Goal: Check status: Check status

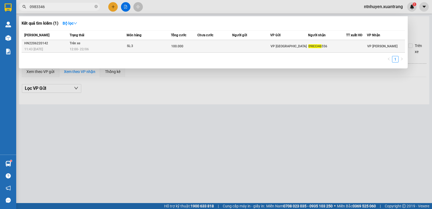
type input "0983346"
click at [105, 48] on div "12:00 [DATE]" at bounding box center [98, 49] width 57 height 6
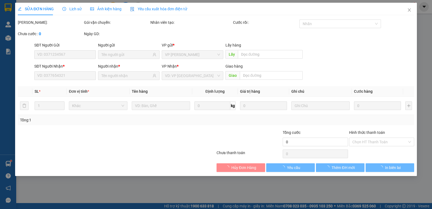
type input "0983346556"
type input "100.000"
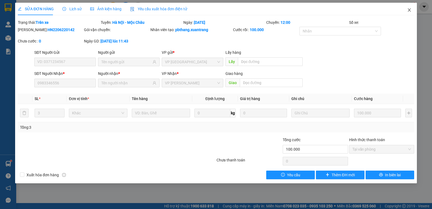
click at [408, 10] on icon "close" at bounding box center [409, 10] width 4 height 4
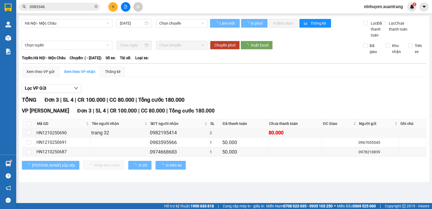
click at [68, 6] on input "0983346" at bounding box center [62, 7] width 64 height 6
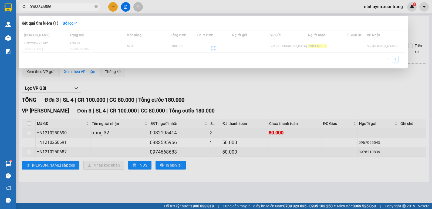
click at [68, 6] on input "0983346556" at bounding box center [62, 7] width 64 height 6
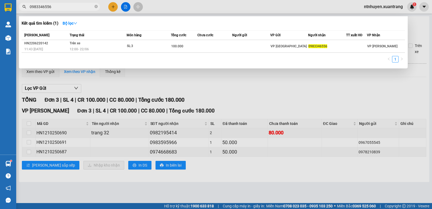
click at [68, 6] on input "0983346556" at bounding box center [62, 7] width 64 height 6
type input "0983346556"
click at [96, 8] on icon "close-circle" at bounding box center [96, 6] width 3 height 3
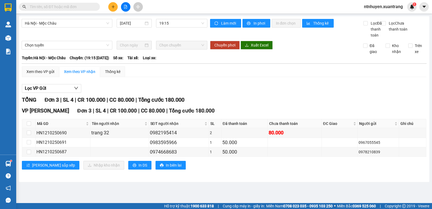
click at [189, 7] on div "Kết quả [PERSON_NAME] ( 1 ) Bộ lọc Mã ĐH Trạng thái Món hàng [PERSON_NAME] [PER…" at bounding box center [216, 7] width 432 height 14
